Goal: Information Seeking & Learning: Learn about a topic

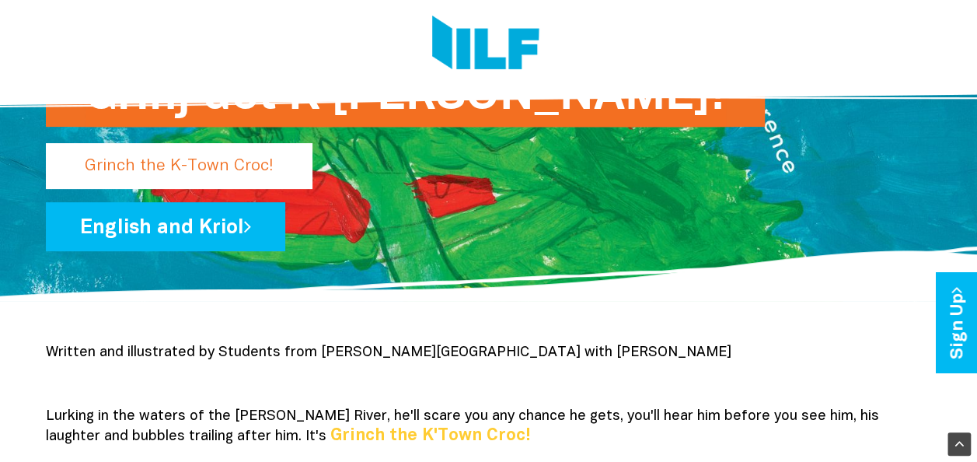
scroll to position [74, 0]
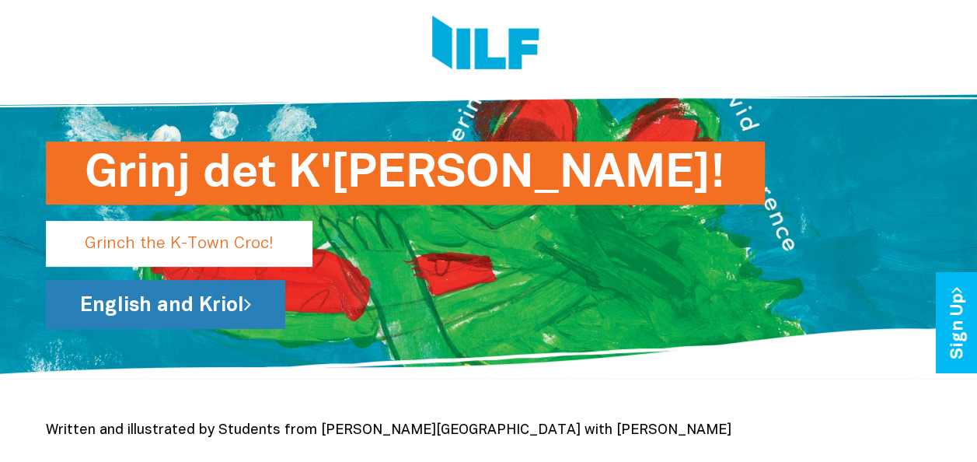
click at [180, 300] on link "English and Kriol" at bounding box center [165, 304] width 239 height 49
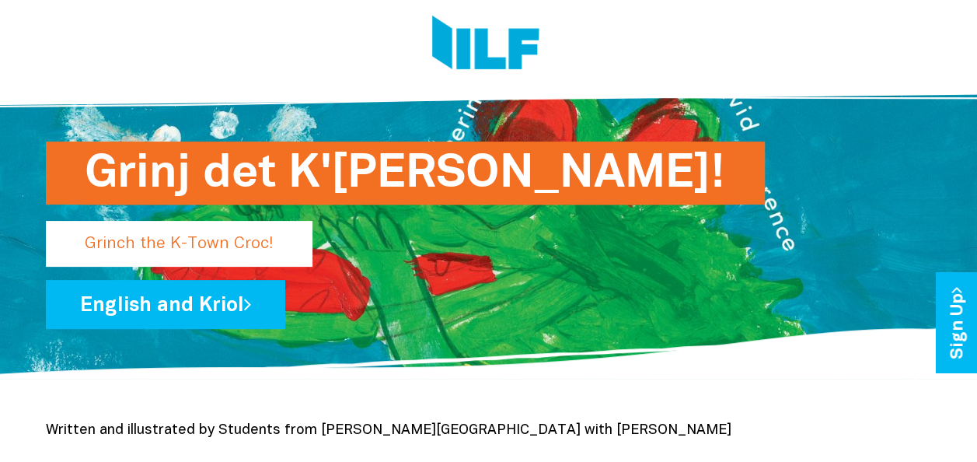
click at [258, 247] on p "Grinch the K-Town Croc!" at bounding box center [179, 244] width 267 height 46
click at [179, 243] on p "Grinch the K-Town Croc!" at bounding box center [179, 244] width 267 height 46
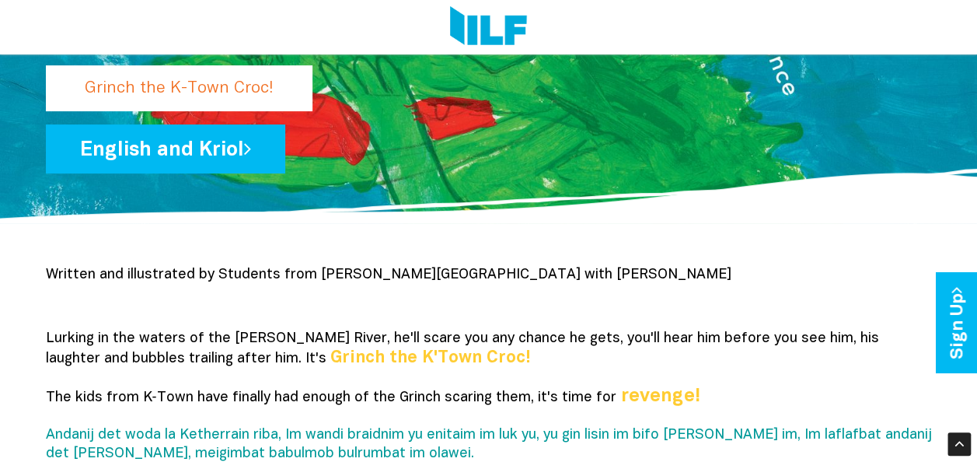
scroll to position [0, 0]
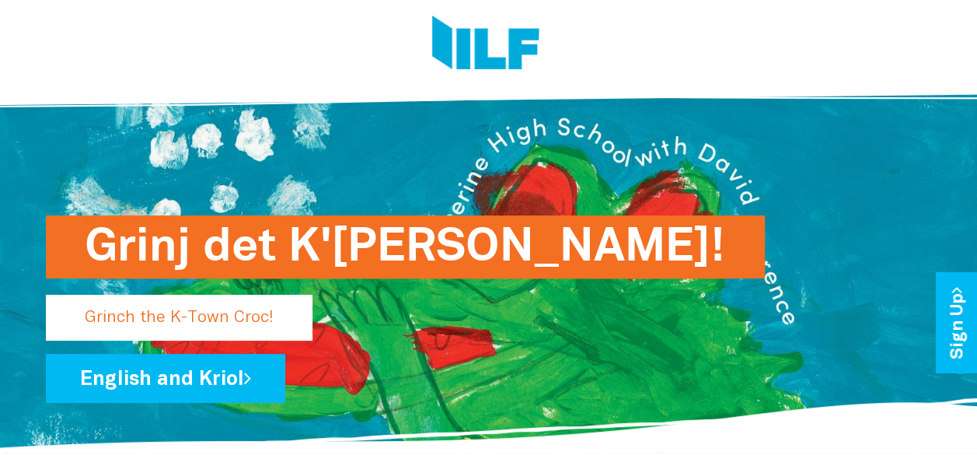
click at [345, 232] on h1 "Grinj det K'[PERSON_NAME]!" at bounding box center [405, 246] width 641 height 63
click at [963, 310] on link "Sign Up" at bounding box center [958, 323] width 44 height 100
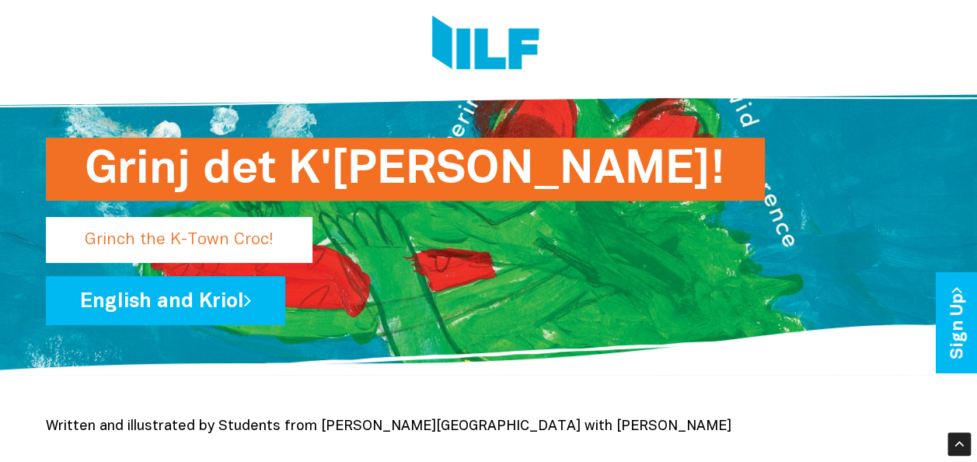
click at [126, 238] on p "Grinch the K-Town Croc!" at bounding box center [179, 240] width 267 height 46
click at [122, 243] on p "Grinch the K-Town Croc!" at bounding box center [179, 240] width 267 height 46
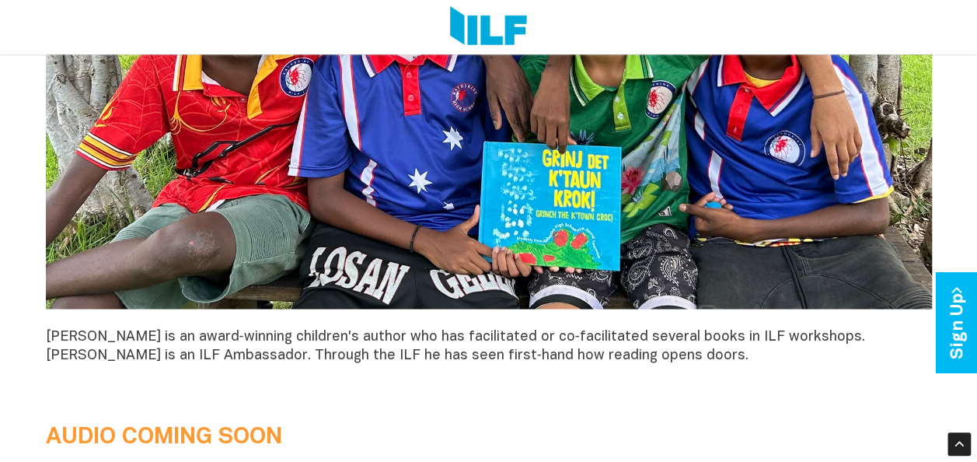
scroll to position [1477, 0]
